Goal: Information Seeking & Learning: Understand process/instructions

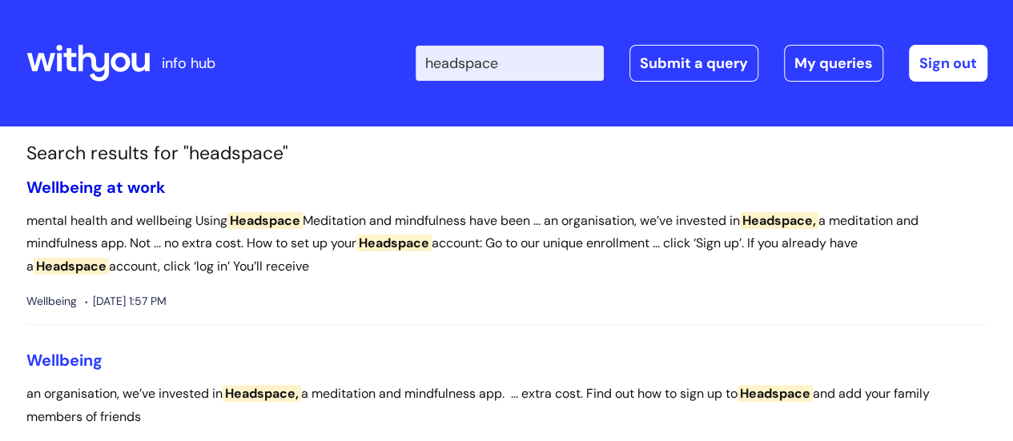
click at [130, 190] on link "Wellbeing at work" at bounding box center [95, 187] width 139 height 21
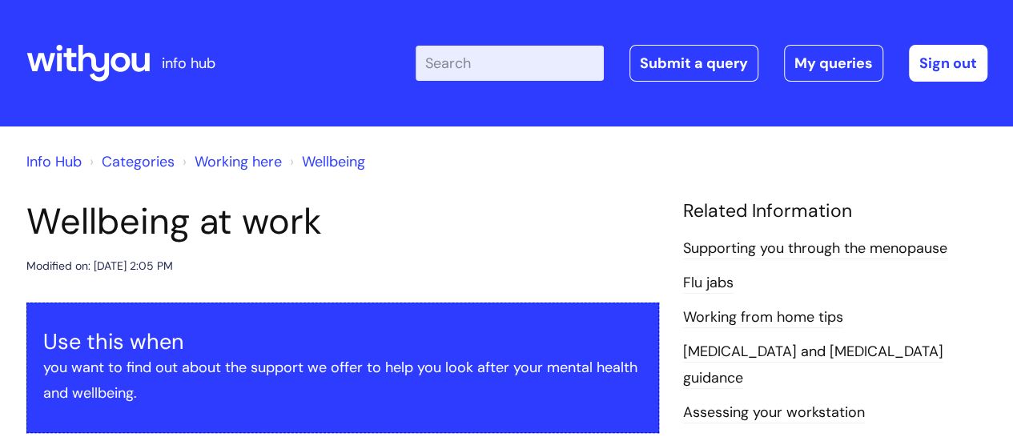
click at [501, 233] on h1 "Wellbeing at work" at bounding box center [342, 221] width 632 height 43
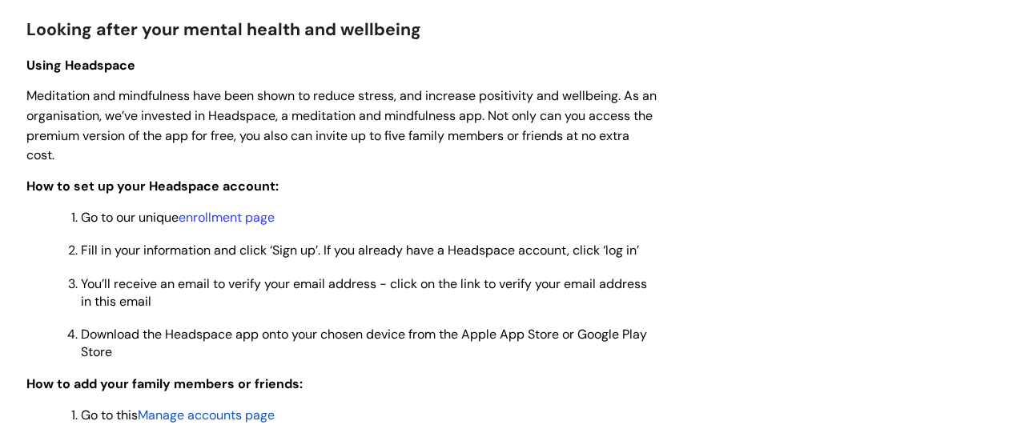
scroll to position [1281, 0]
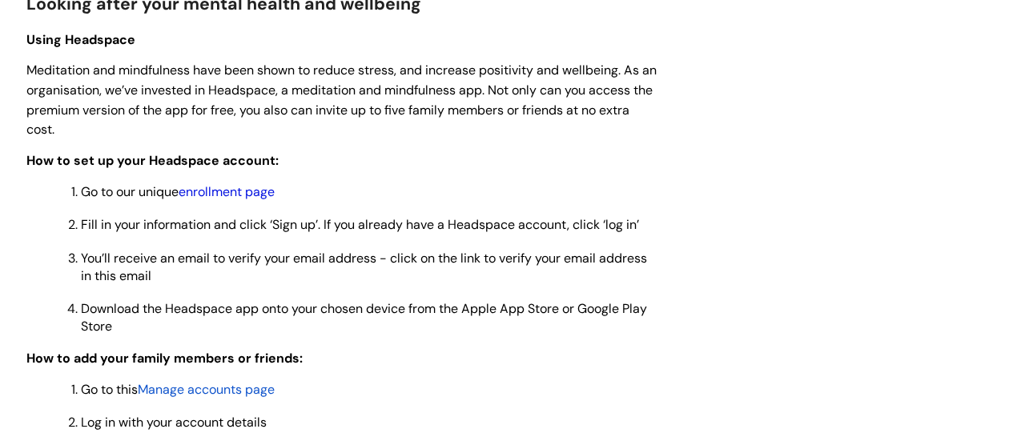
click at [251, 191] on link "enrollment page" at bounding box center [227, 191] width 96 height 17
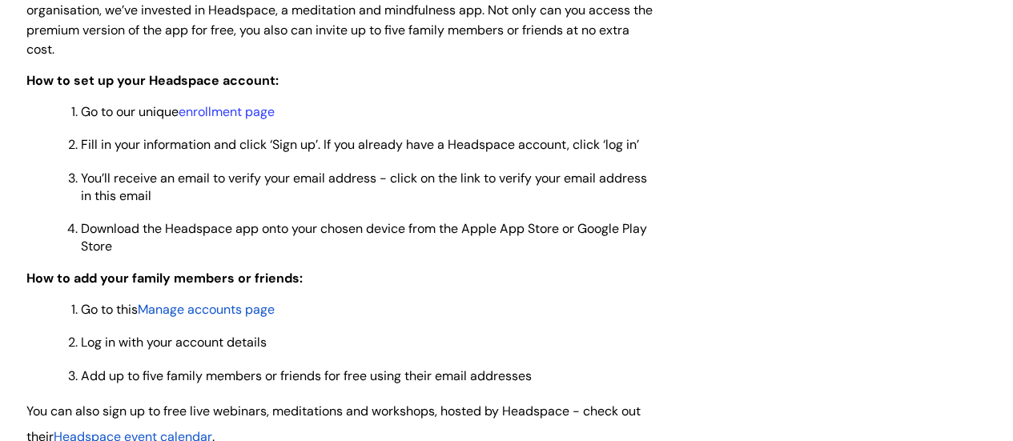
scroll to position [1281, 0]
